Goal: Transaction & Acquisition: Purchase product/service

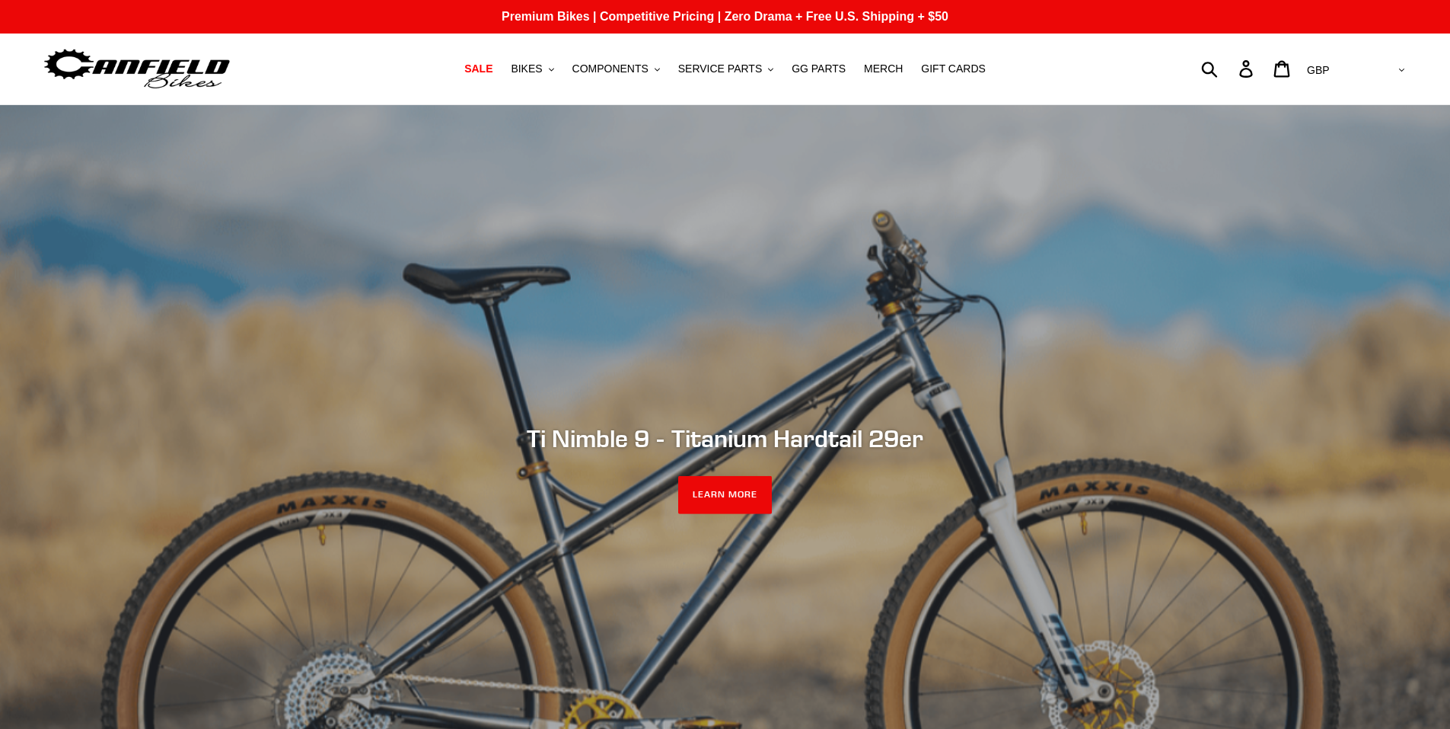
click at [546, 79] on nav "SALE BIKES .cls-1{fill:#231f20} SHOP ALL BIKES SHOP DEMO BIKES - On SALE Now! J…" at bounding box center [726, 68] width 684 height 71
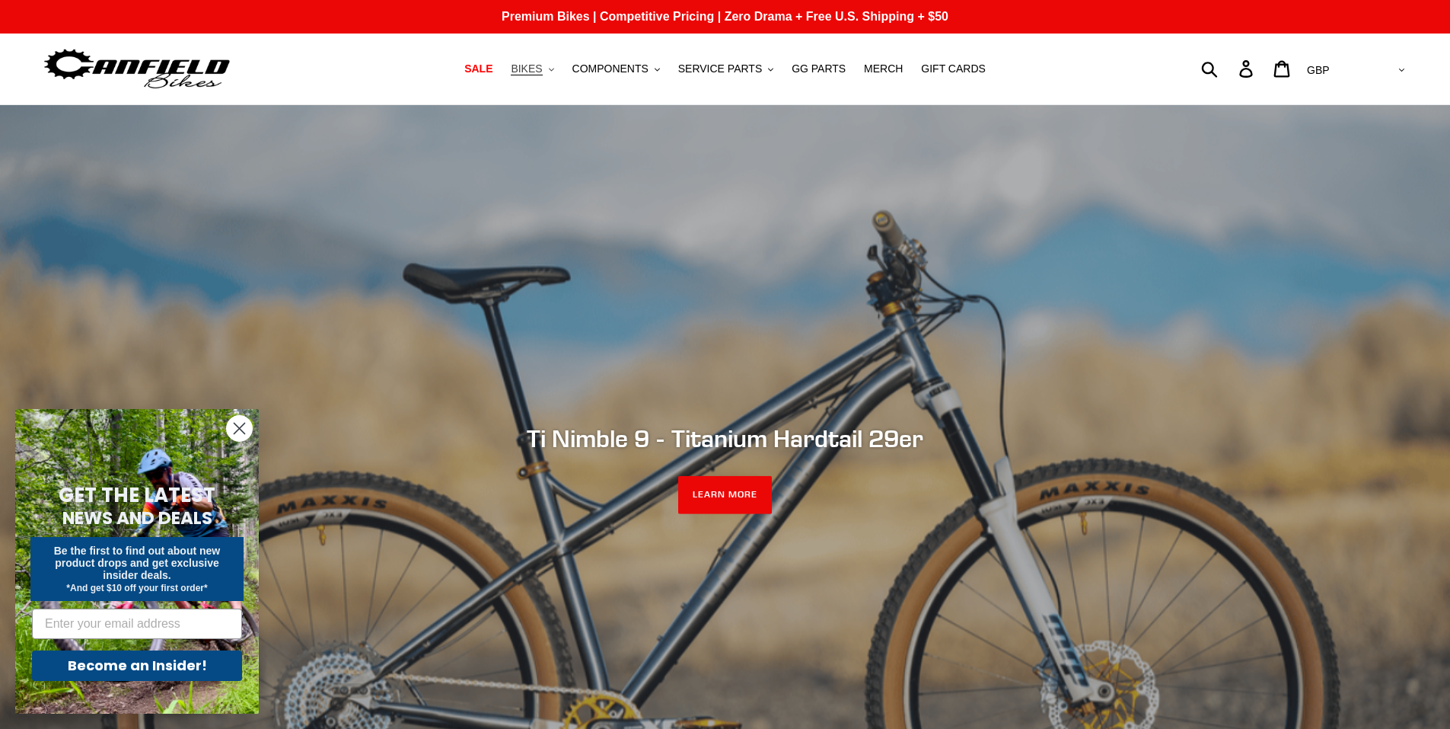
click at [542, 70] on span "BIKES" at bounding box center [526, 68] width 31 height 13
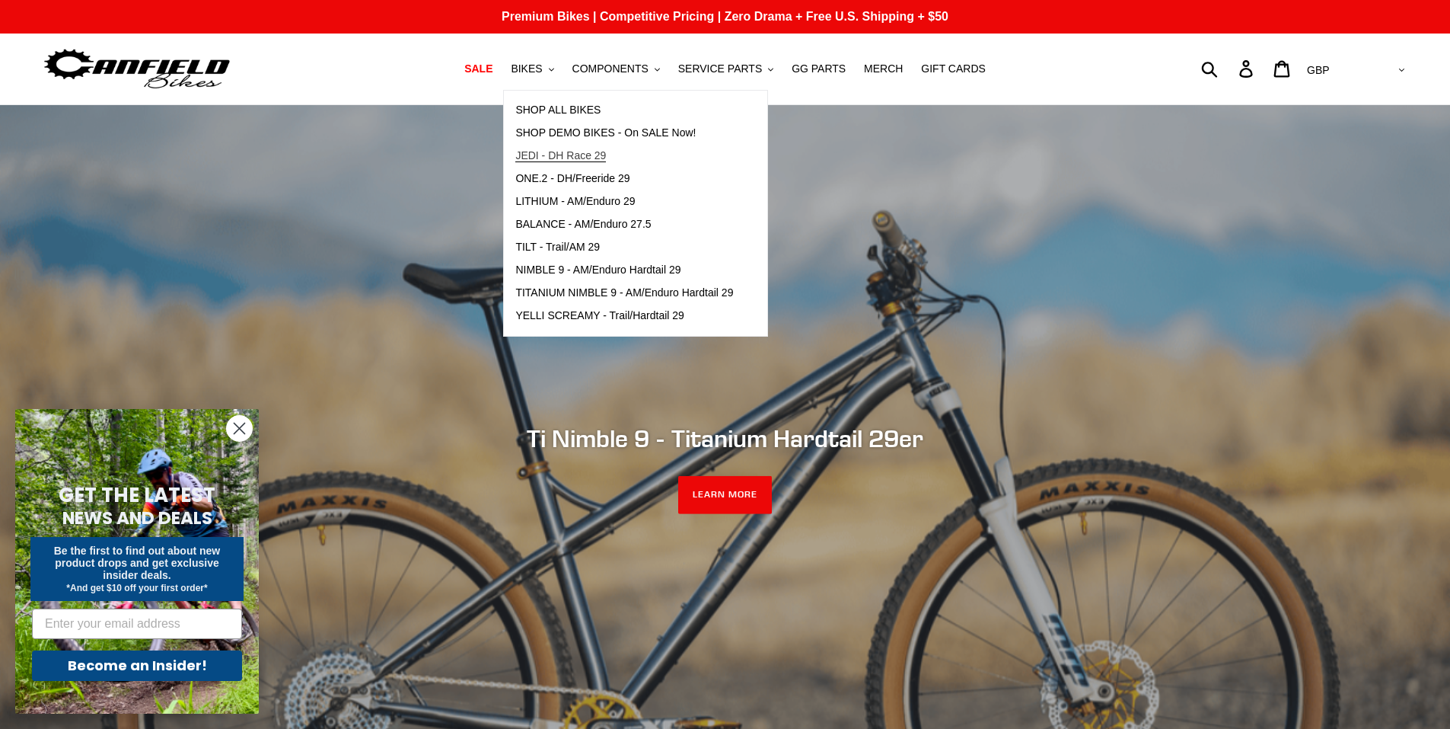
click at [570, 153] on span "JEDI - DH Race 29" at bounding box center [560, 155] width 91 height 13
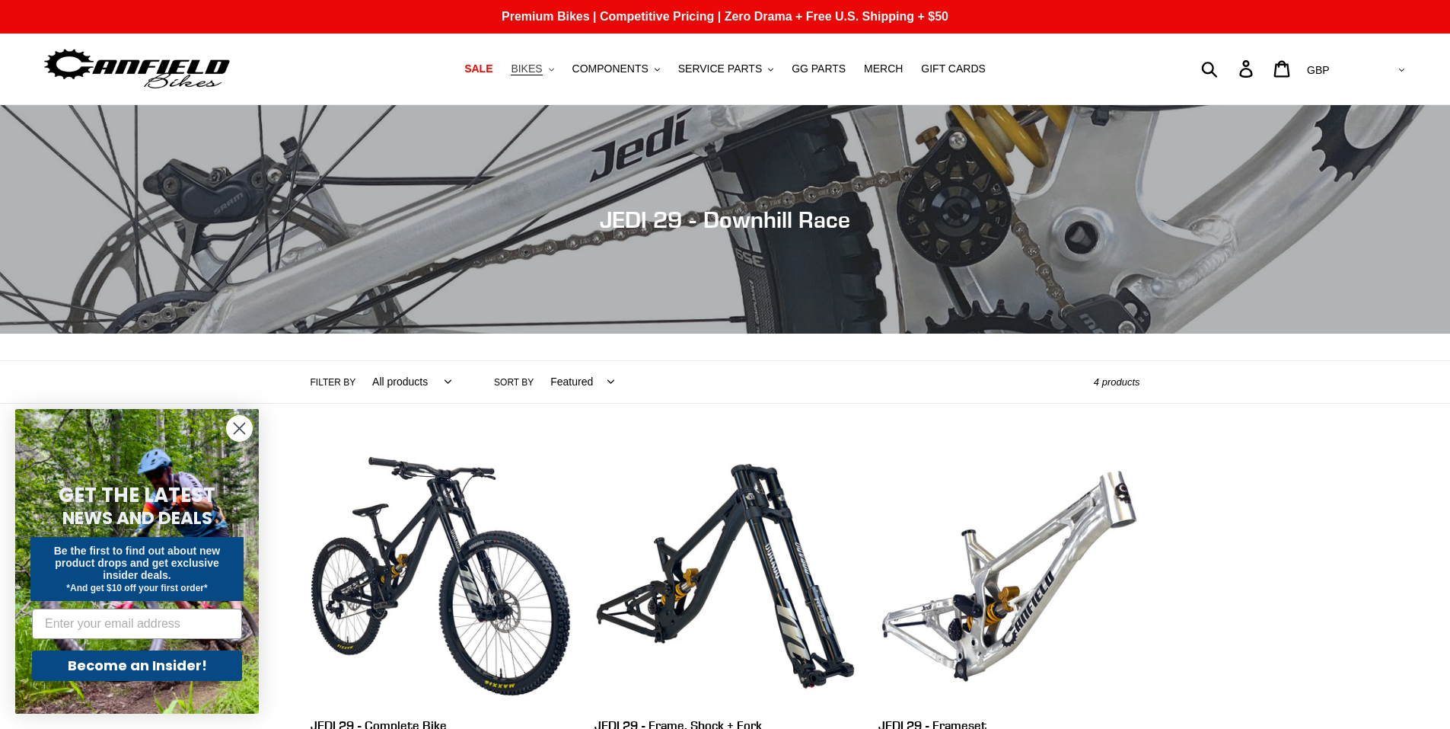
click at [542, 69] on span "BIKES" at bounding box center [526, 68] width 31 height 13
